Goal: Transaction & Acquisition: Purchase product/service

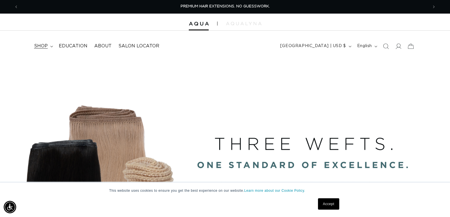
click at [39, 43] on span "shop" at bounding box center [41, 46] width 14 height 6
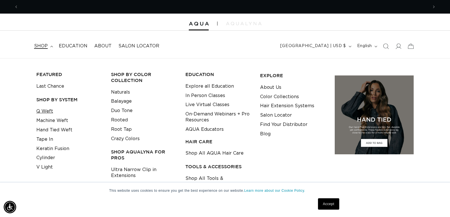
scroll to position [0, 410]
click at [42, 147] on link "Keratin Fusion" at bounding box center [52, 148] width 33 height 9
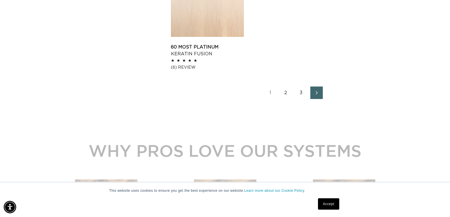
scroll to position [994, 0]
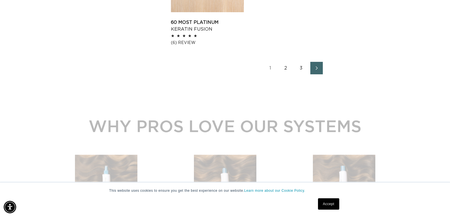
click at [284, 71] on link "2" at bounding box center [286, 68] width 12 height 12
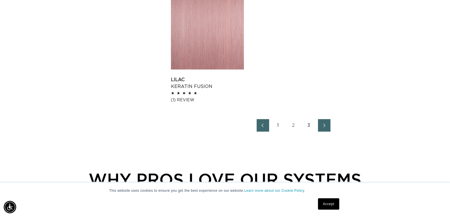
scroll to position [937, 0]
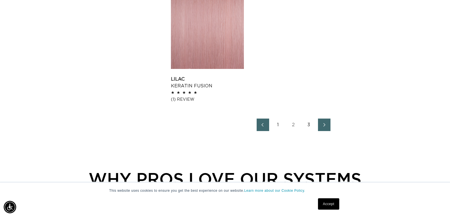
click at [309, 124] on link "3" at bounding box center [309, 125] width 12 height 12
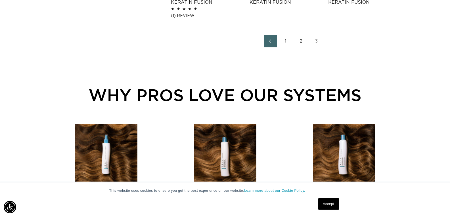
scroll to position [0, 820]
click at [301, 42] on link "2" at bounding box center [301, 41] width 12 height 12
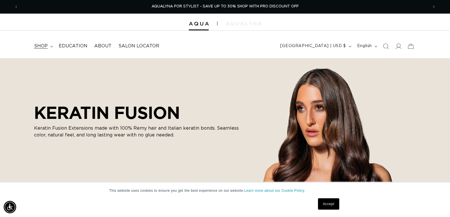
click at [36, 43] on span "shop" at bounding box center [41, 46] width 14 height 6
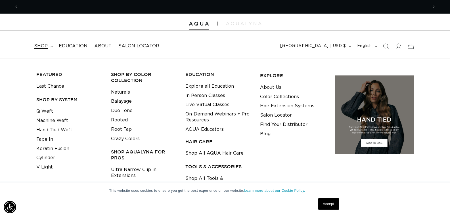
scroll to position [0, 820]
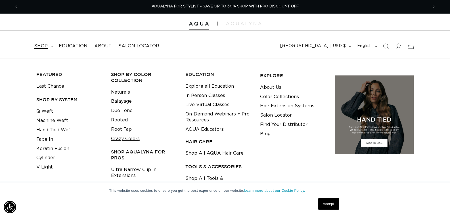
click at [132, 138] on link "Crazy Colors" at bounding box center [125, 138] width 29 height 9
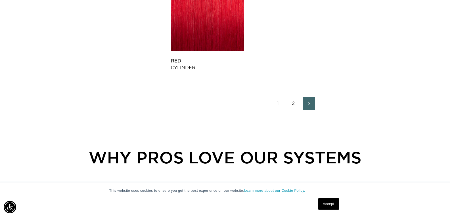
scroll to position [966, 0]
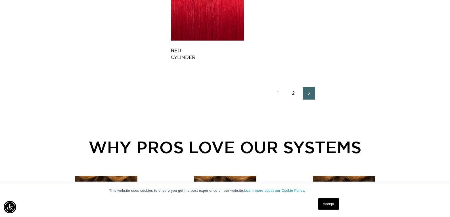
click at [292, 93] on link "2" at bounding box center [293, 93] width 12 height 12
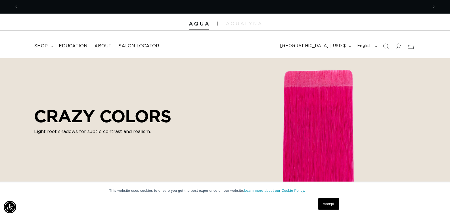
scroll to position [0, 820]
